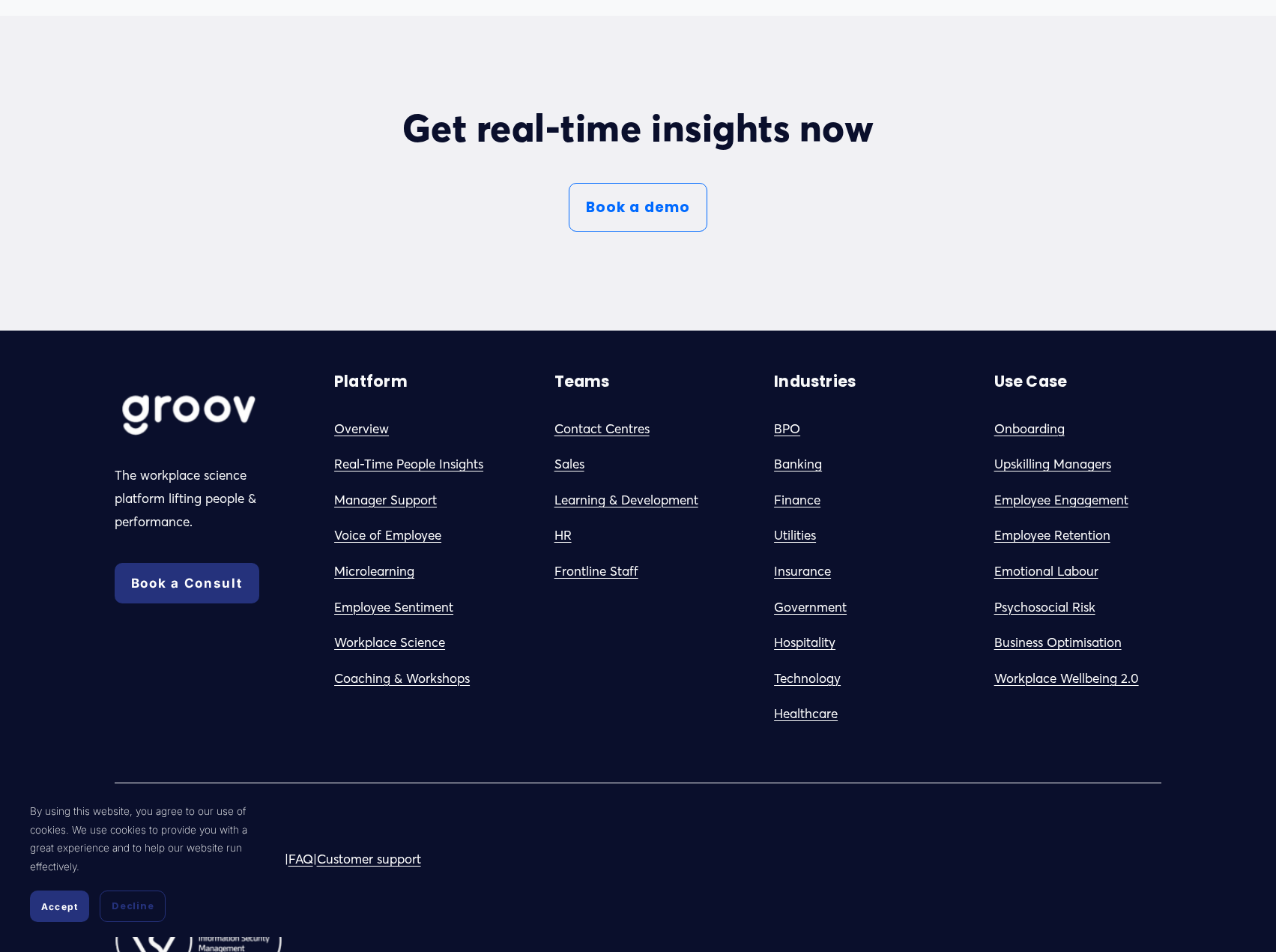
scroll to position [8627, 0]
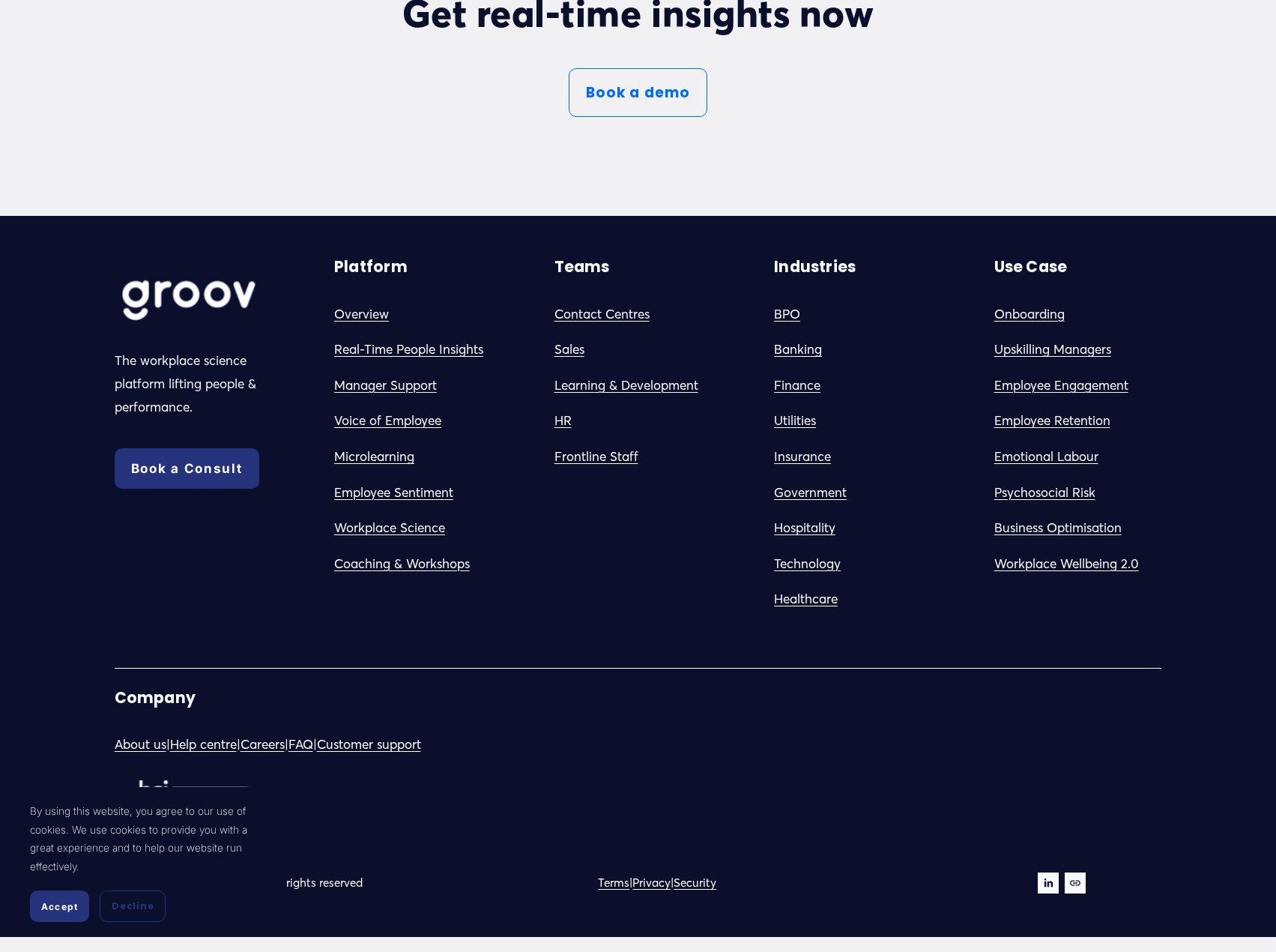
click at [135, 741] on link "About us" at bounding box center [141, 745] width 52 height 23
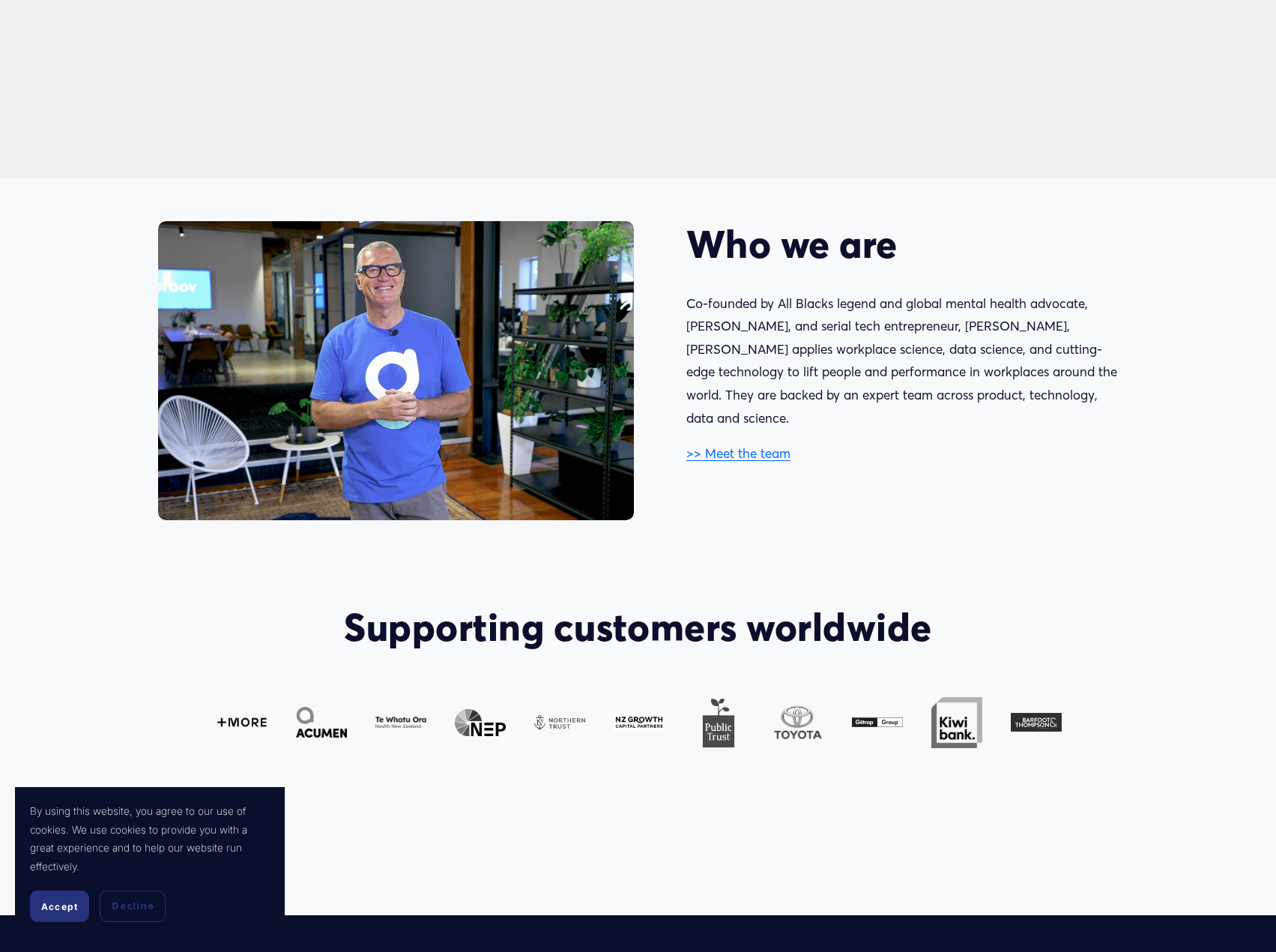
scroll to position [1083, 0]
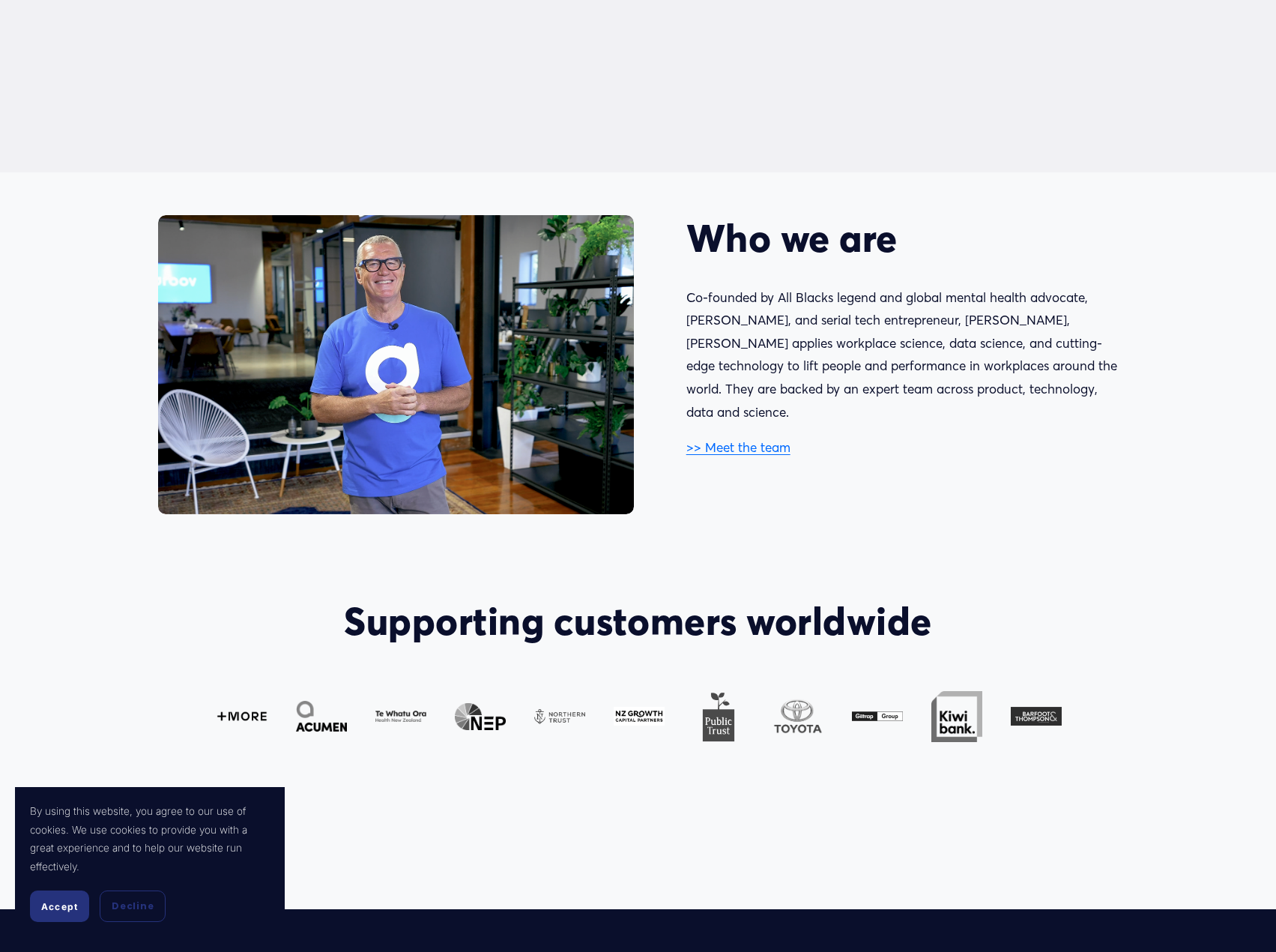
click at [775, 436] on p ">> Meet the team" at bounding box center [903, 448] width 432 height 23
click at [762, 439] on link ">> Meet the team" at bounding box center [739, 447] width 104 height 16
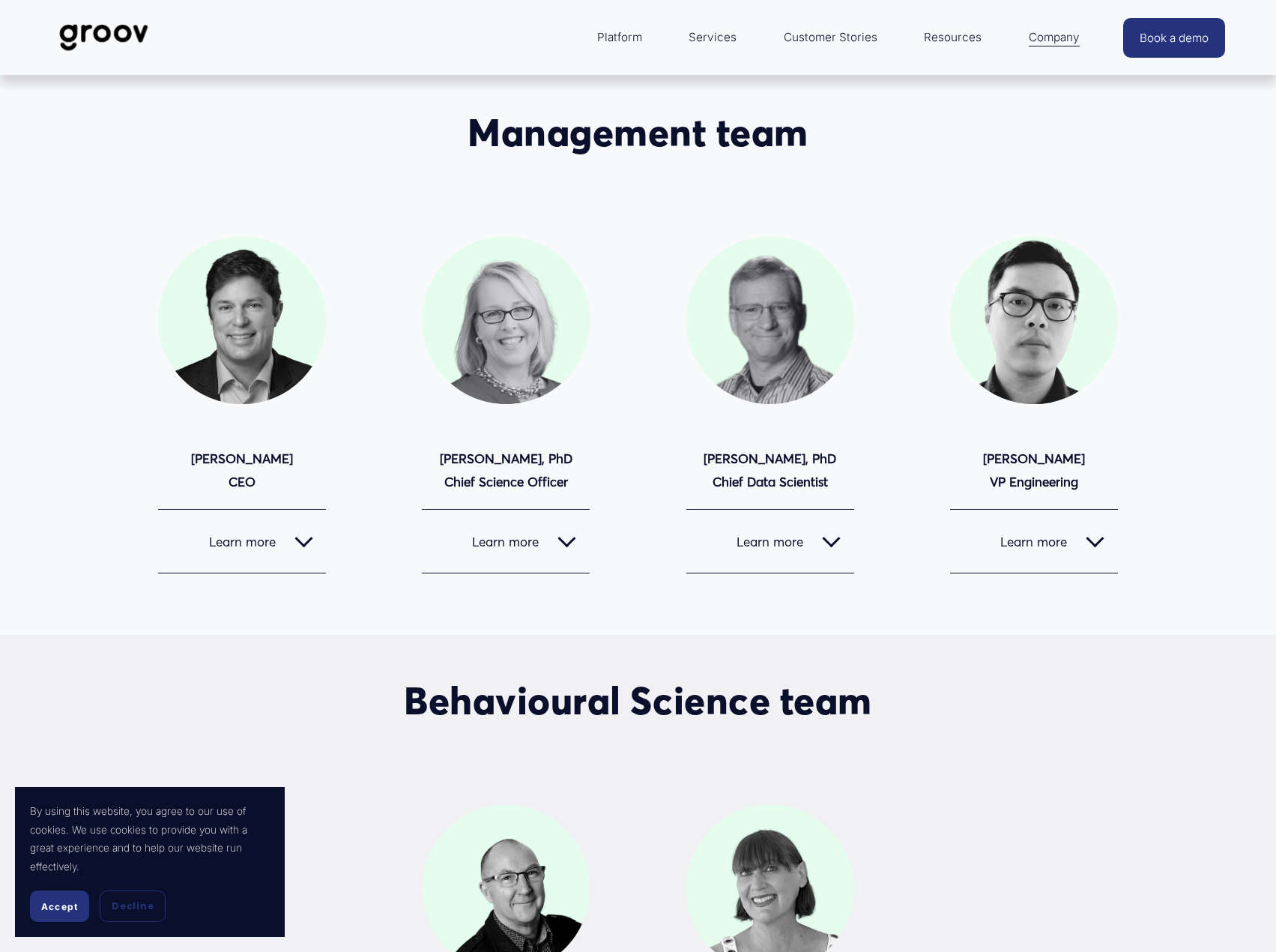
drag, startPoint x: 1134, startPoint y: 764, endPoint x: 1134, endPoint y: 790, distance: 26.0
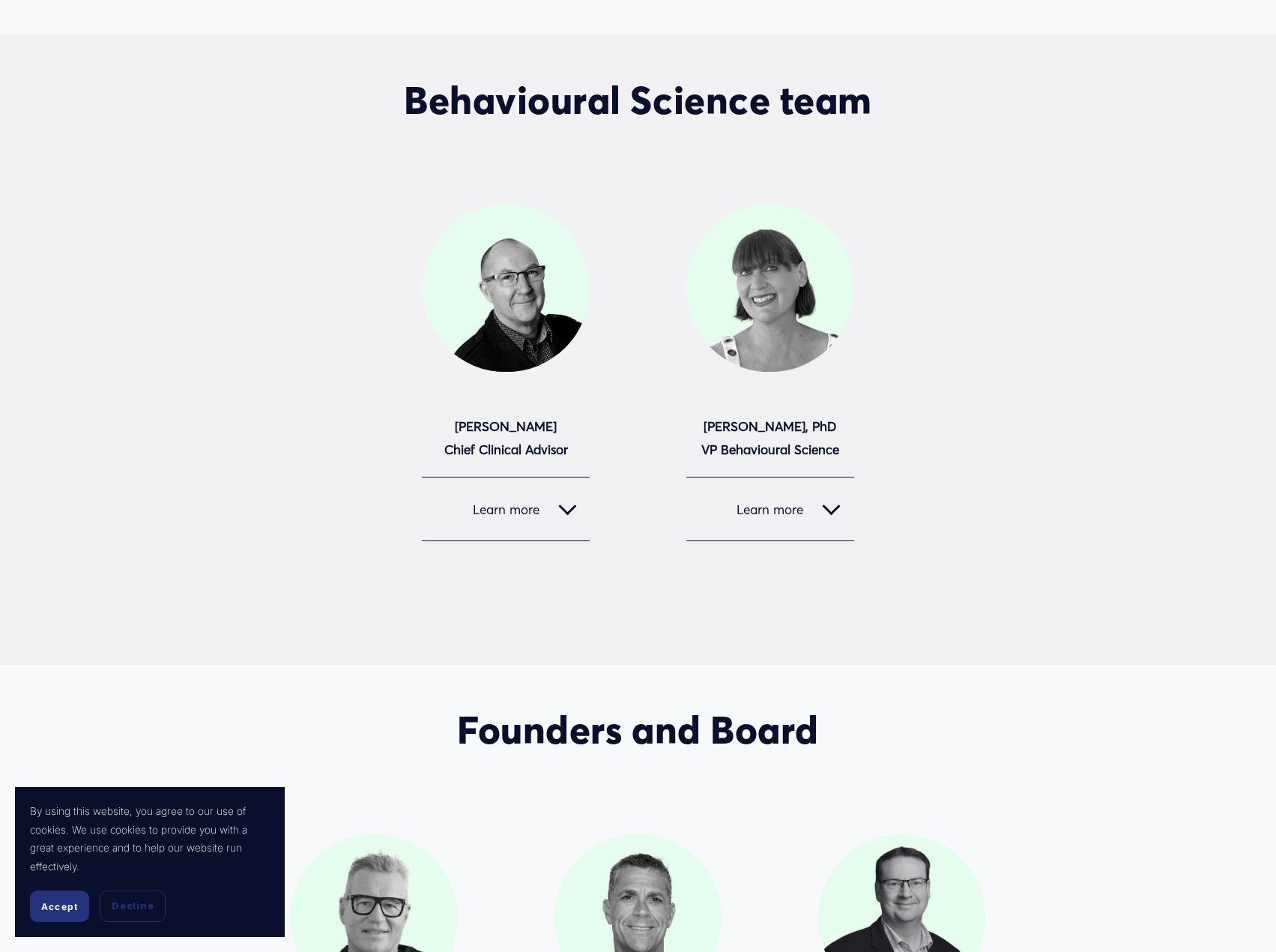
scroll to position [609, 0]
click at [541, 504] on span "Learn more" at bounding box center [497, 508] width 123 height 16
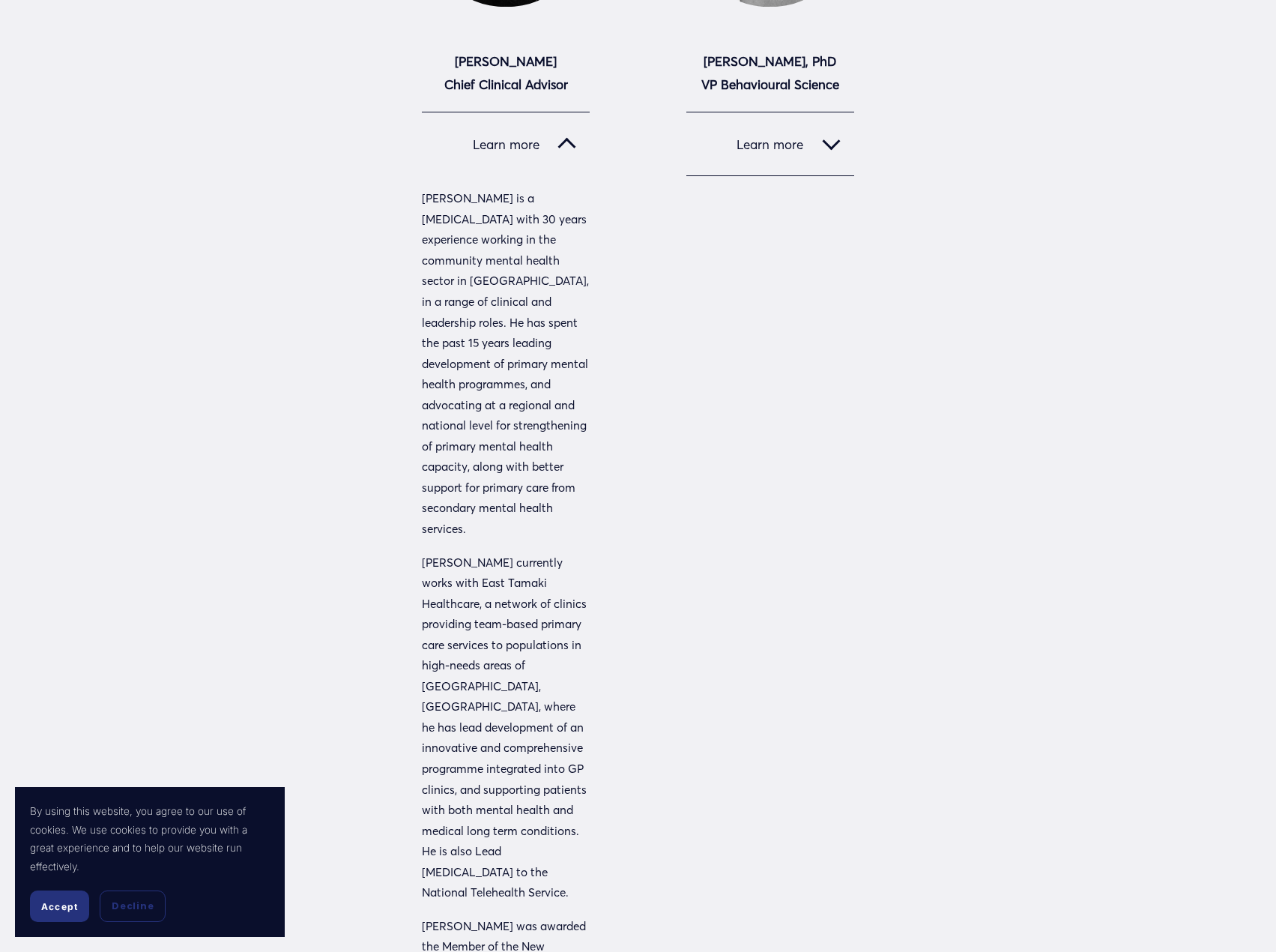
scroll to position [984, 0]
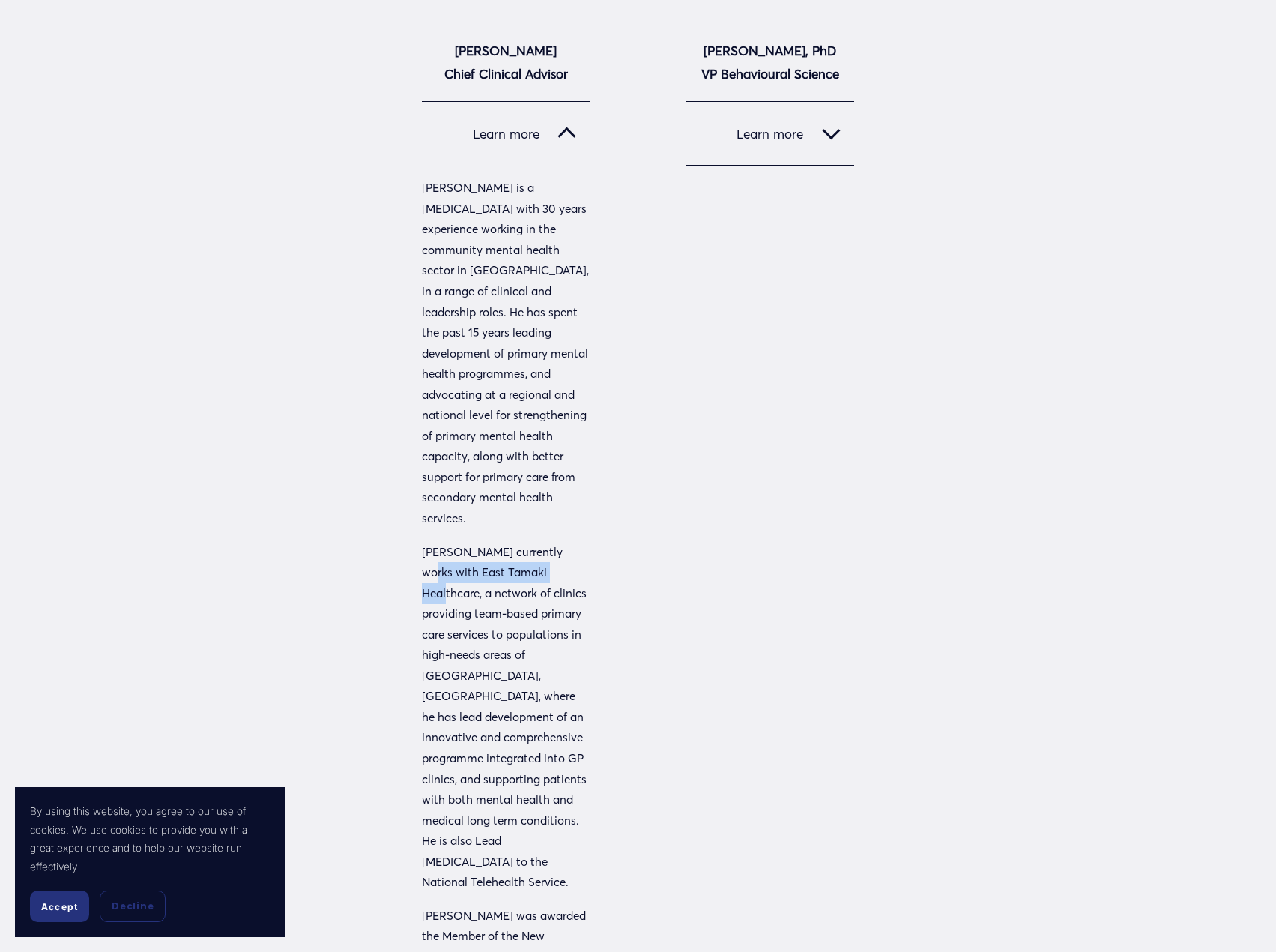
drag, startPoint x: 560, startPoint y: 511, endPoint x: 527, endPoint y: 533, distance: 39.7
click at [527, 542] on p "David currently works with East Tamaki Healthcare, a network of clinics providi…" at bounding box center [505, 717] width 168 height 350
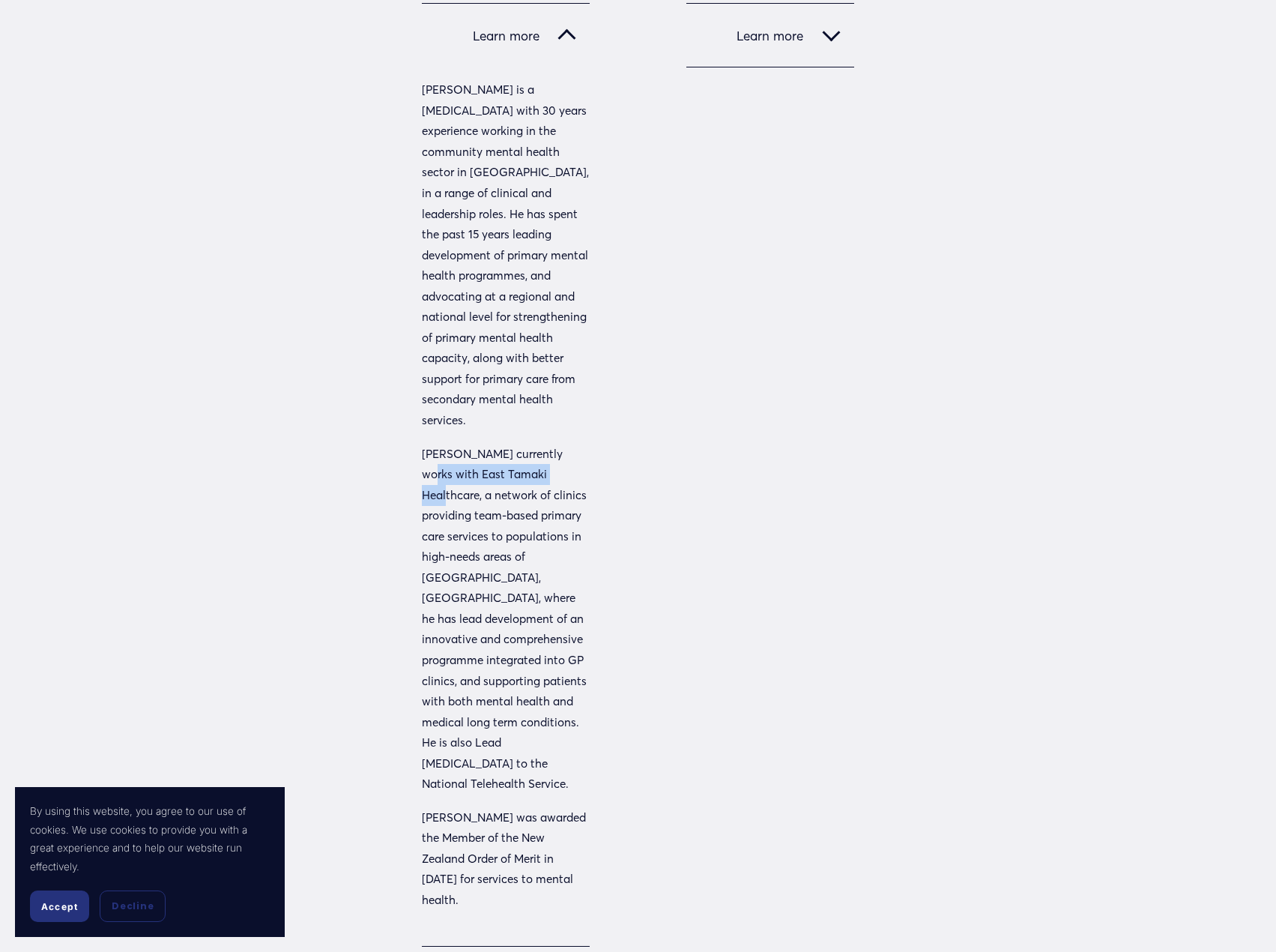
scroll to position [1133, 0]
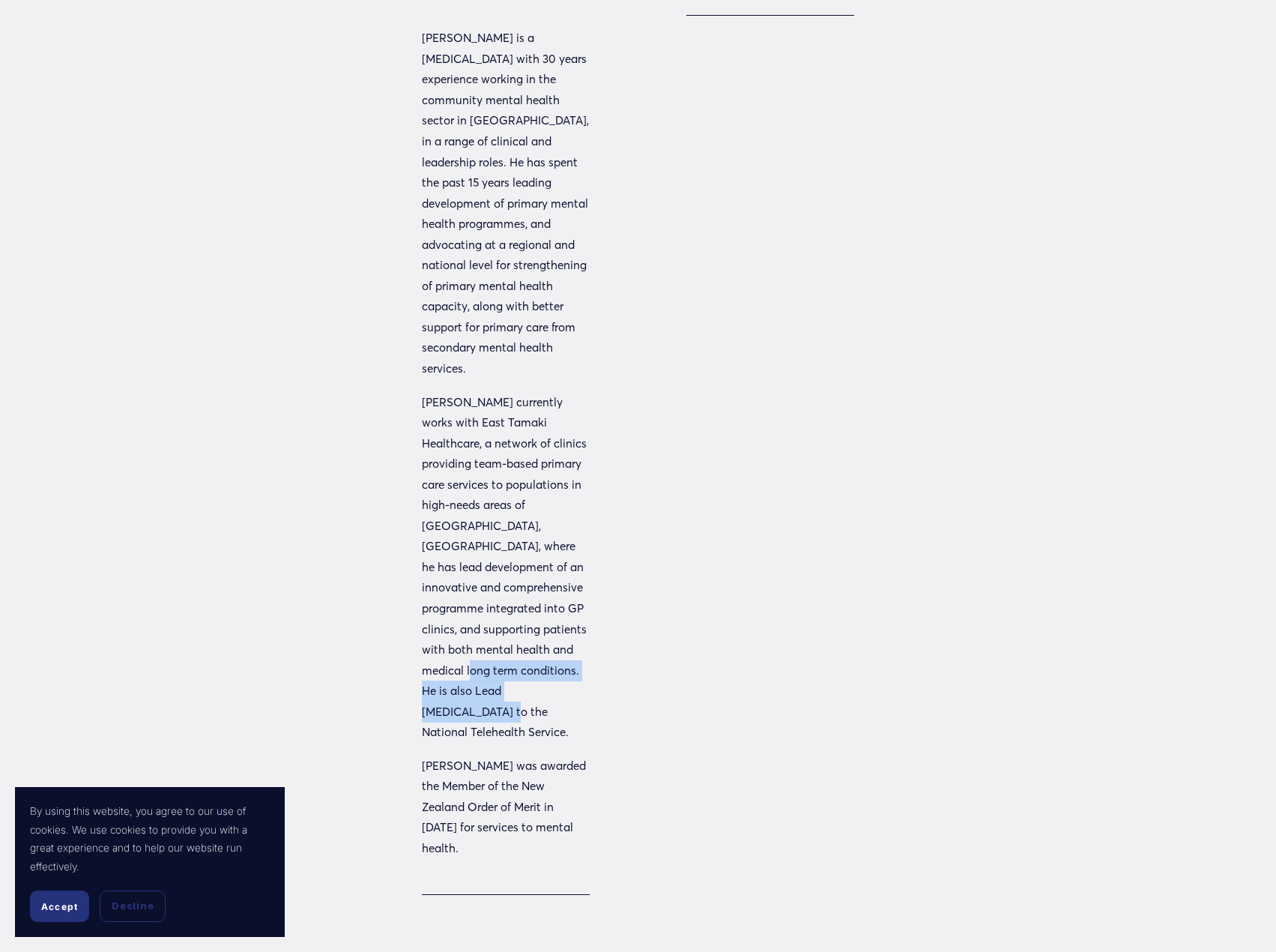
drag, startPoint x: 478, startPoint y: 608, endPoint x: 595, endPoint y: 629, distance: 118.9
click at [595, 629] on div "Behavioural Science team Dr David Codyre Chief Clinical Advisor" at bounding box center [638, 253] width 1276 height 1404
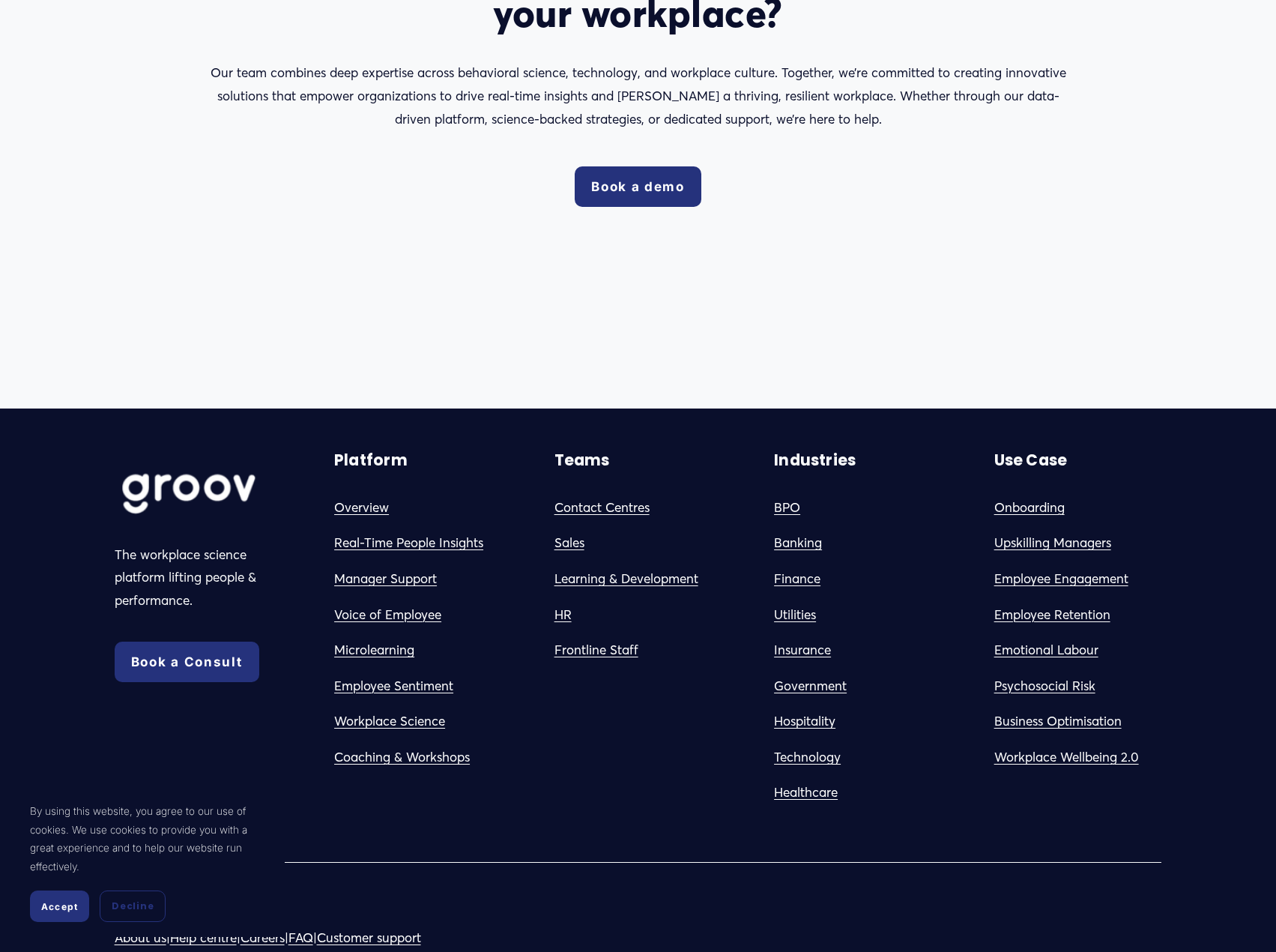
scroll to position [3515, 0]
